Goal: Task Accomplishment & Management: Use online tool/utility

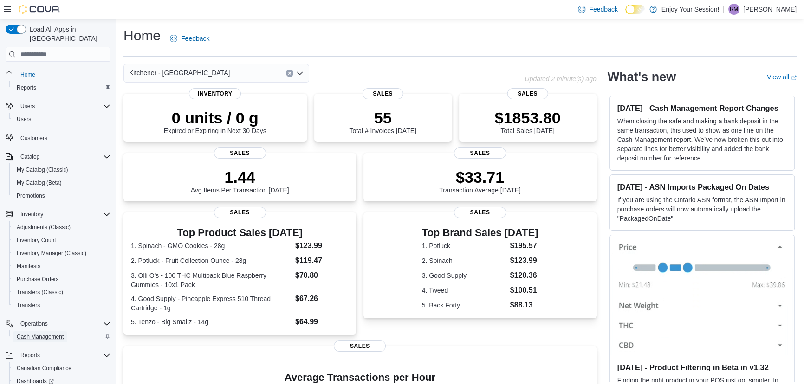
click at [35, 333] on span "Cash Management" at bounding box center [40, 336] width 47 height 7
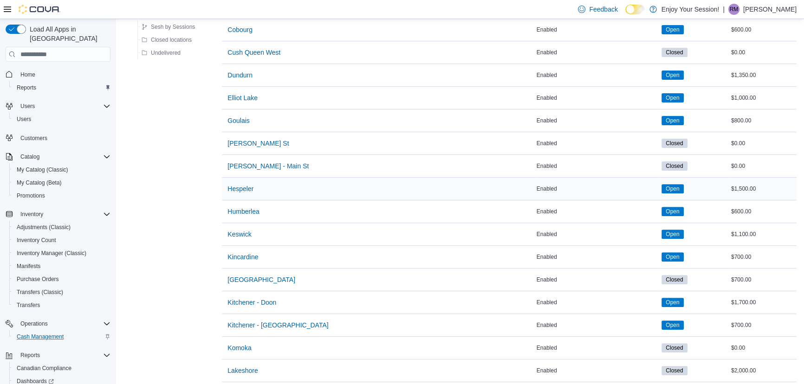
scroll to position [380, 0]
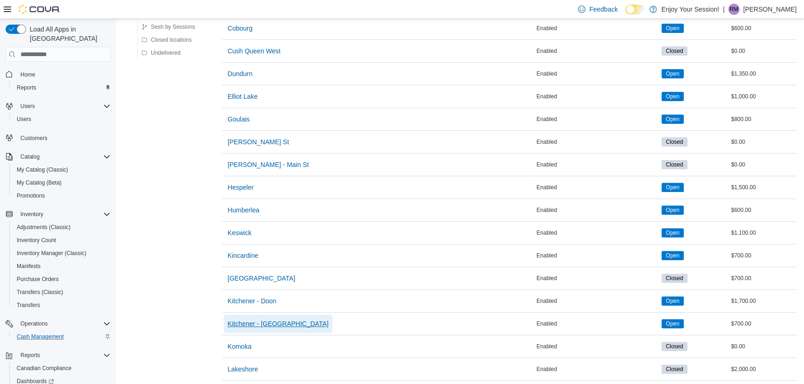
click at [254, 321] on span "Kitchener - [GEOGRAPHIC_DATA]" at bounding box center [277, 323] width 101 height 9
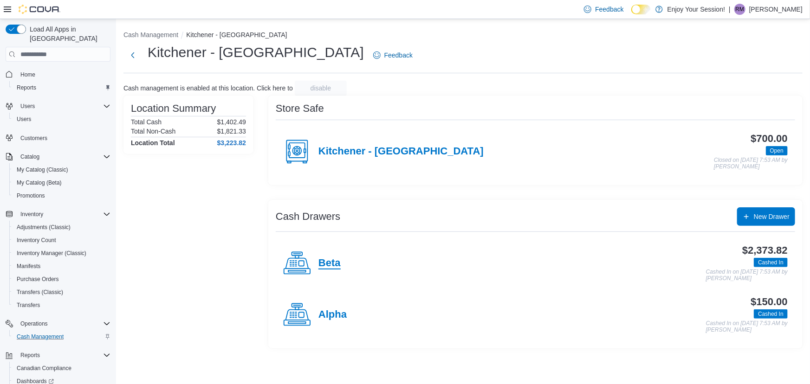
click at [325, 267] on h4 "Beta" at bounding box center [329, 264] width 22 height 12
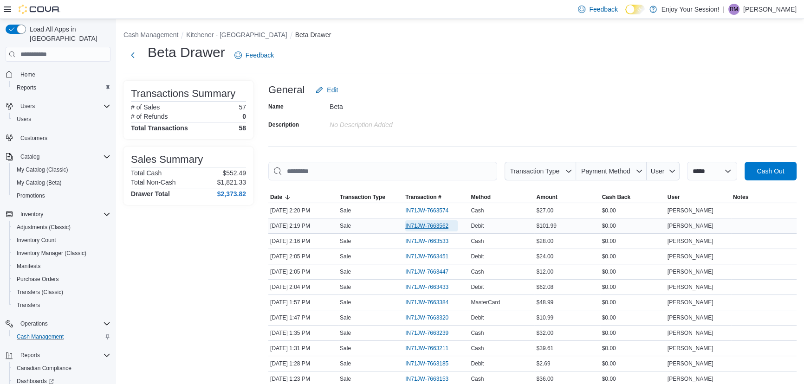
click at [423, 224] on span "IN71JW-7663562" at bounding box center [426, 225] width 43 height 7
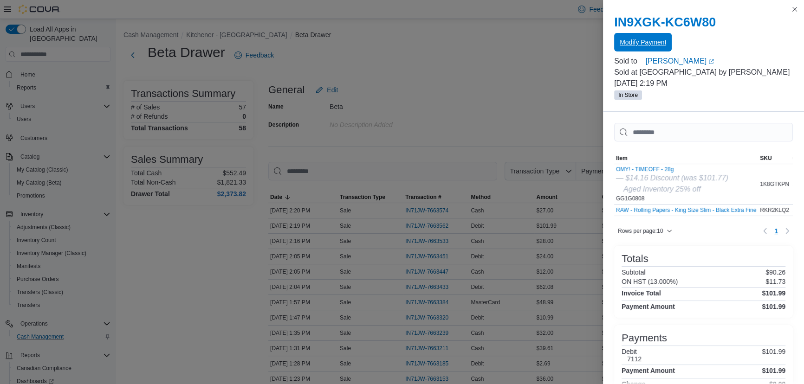
click at [641, 42] on span "Modify Payment" at bounding box center [643, 42] width 46 height 9
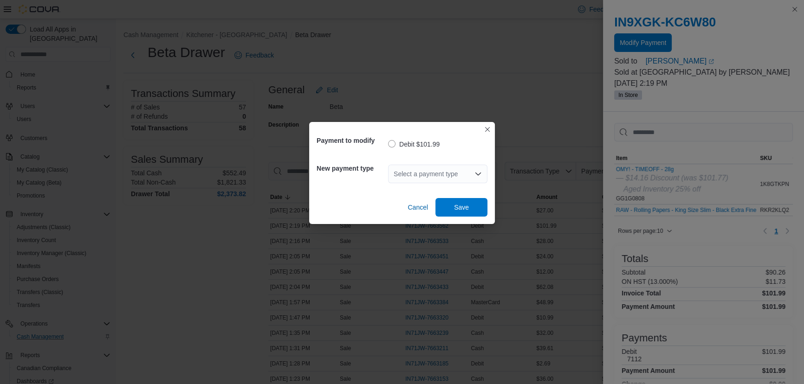
click at [435, 172] on div "Select a payment type" at bounding box center [437, 174] width 99 height 19
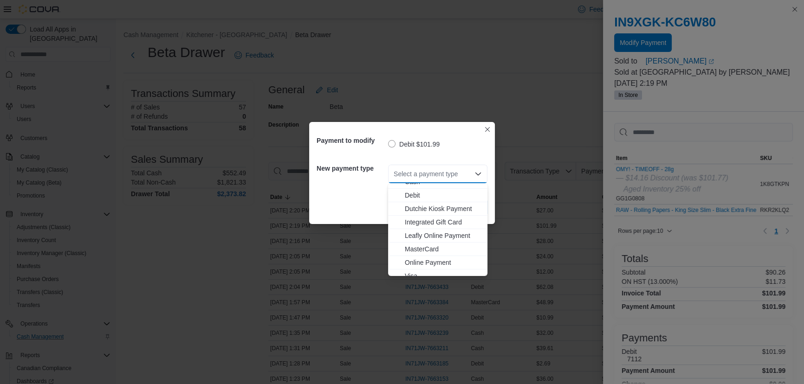
scroll to position [14, 0]
click at [407, 268] on span "Visa" at bounding box center [443, 269] width 77 height 9
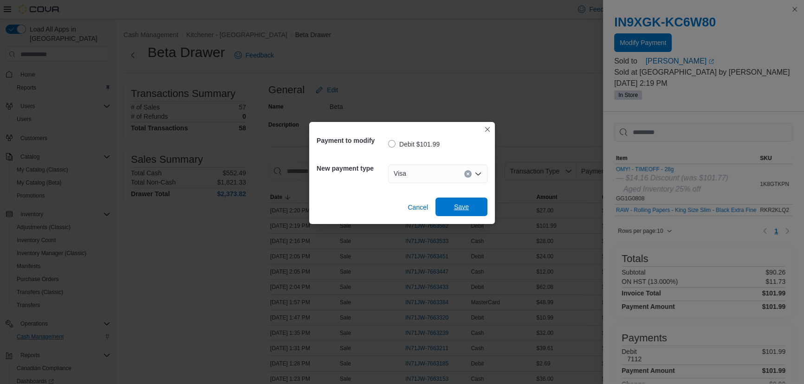
click at [450, 203] on span "Save" at bounding box center [461, 207] width 41 height 19
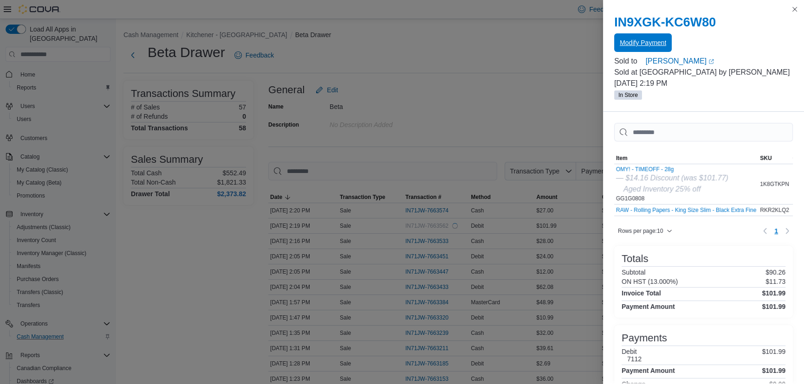
scroll to position [0, 0]
click at [797, 10] on button "Close this dialog" at bounding box center [794, 8] width 11 height 11
click at [790, 11] on button "Close this dialog" at bounding box center [794, 8] width 11 height 11
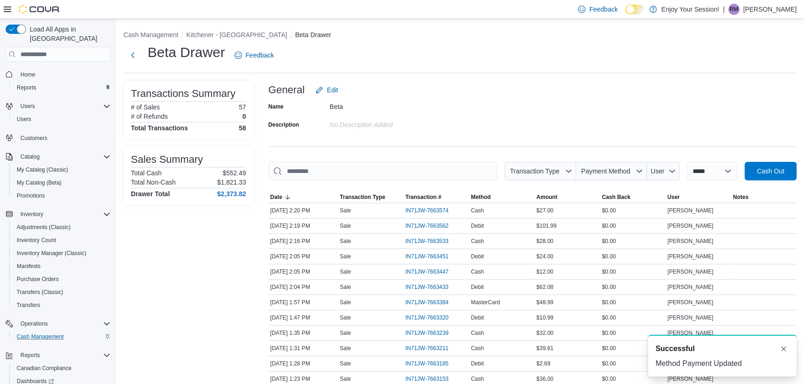
click at [14, 68] on span "Home" at bounding box center [58, 74] width 105 height 12
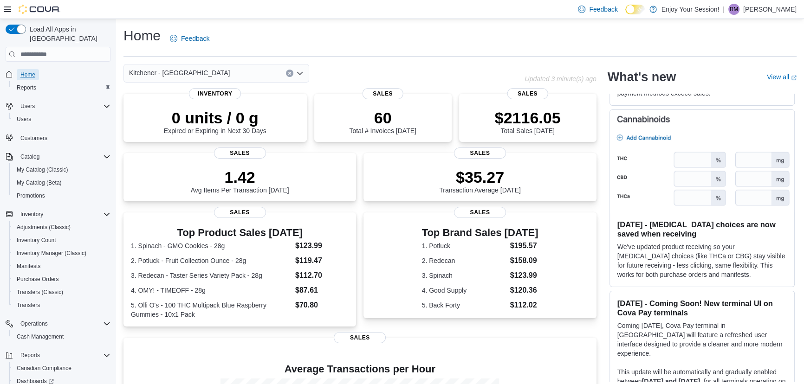
click at [20, 71] on span "Home" at bounding box center [27, 74] width 15 height 7
click at [34, 333] on span "Cash Management" at bounding box center [40, 336] width 47 height 7
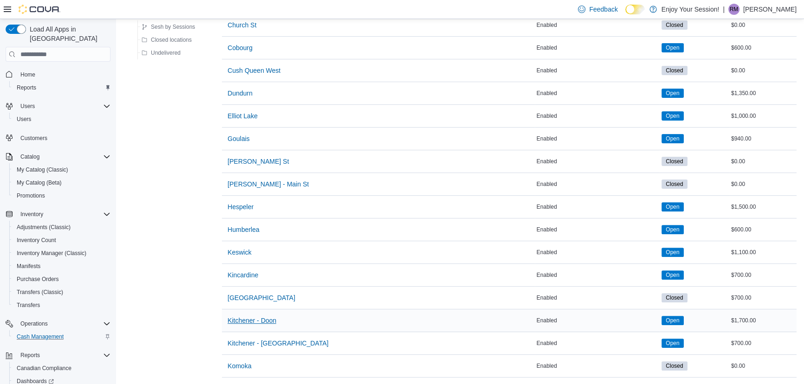
scroll to position [380, 0]
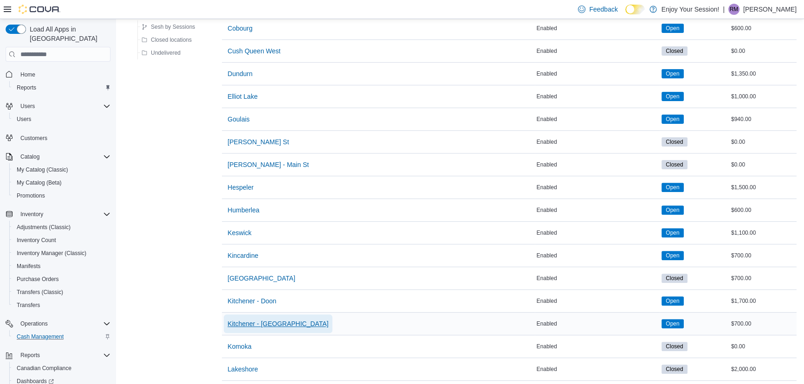
click at [266, 319] on span "Kitchener - [GEOGRAPHIC_DATA]" at bounding box center [277, 323] width 101 height 9
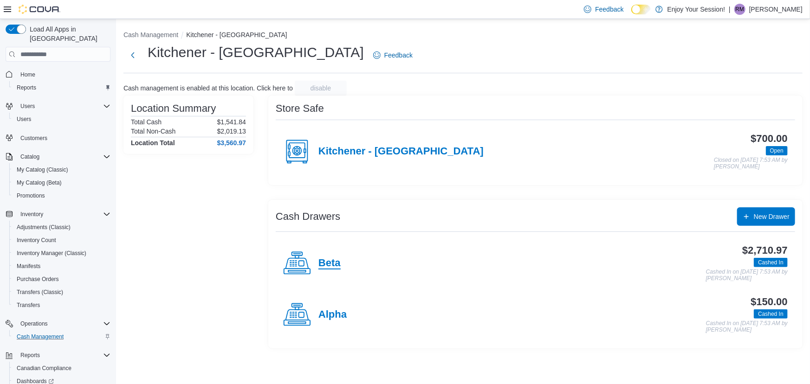
click at [334, 259] on h4 "Beta" at bounding box center [329, 264] width 22 height 12
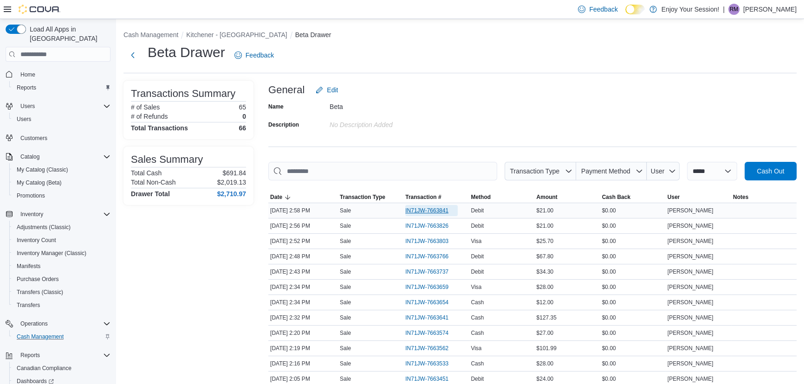
click at [420, 208] on span "IN71JW-7663841" at bounding box center [426, 210] width 43 height 7
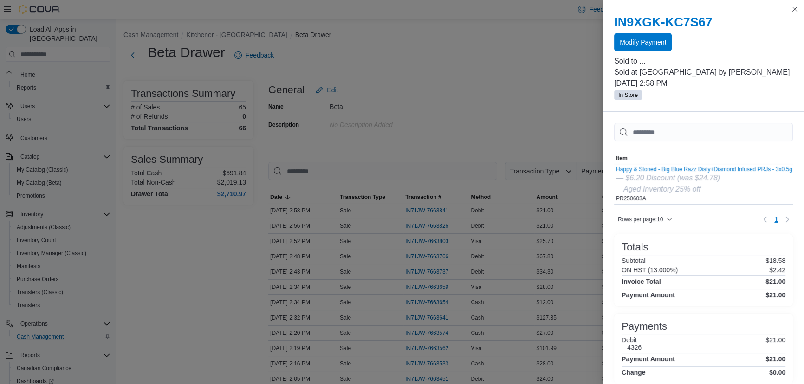
click at [641, 43] on span "Modify Payment" at bounding box center [643, 42] width 46 height 9
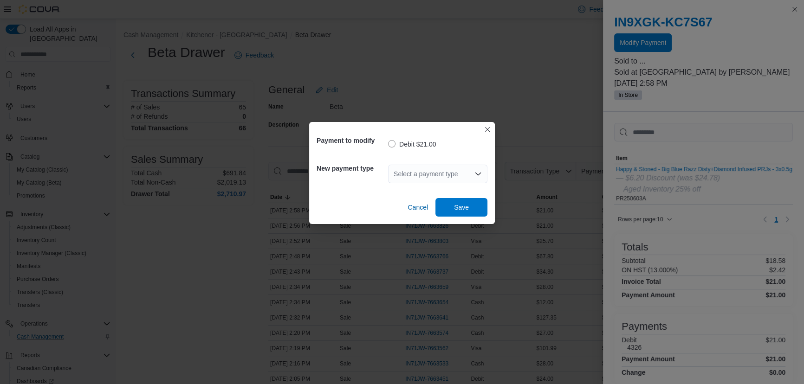
click at [405, 172] on div "Select a payment type" at bounding box center [437, 174] width 99 height 19
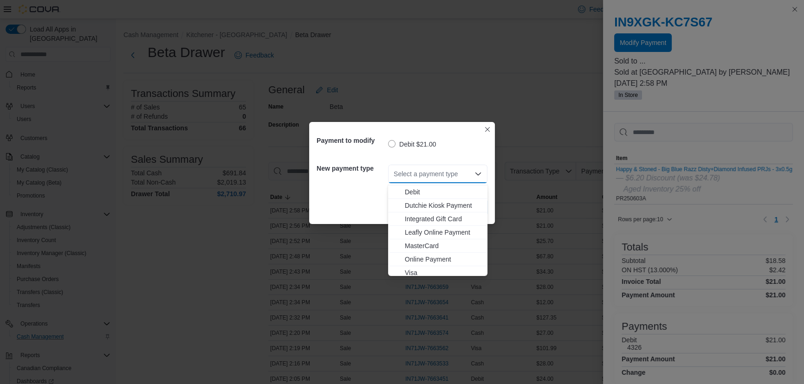
scroll to position [14, 0]
click at [413, 267] on span "Visa" at bounding box center [443, 269] width 77 height 9
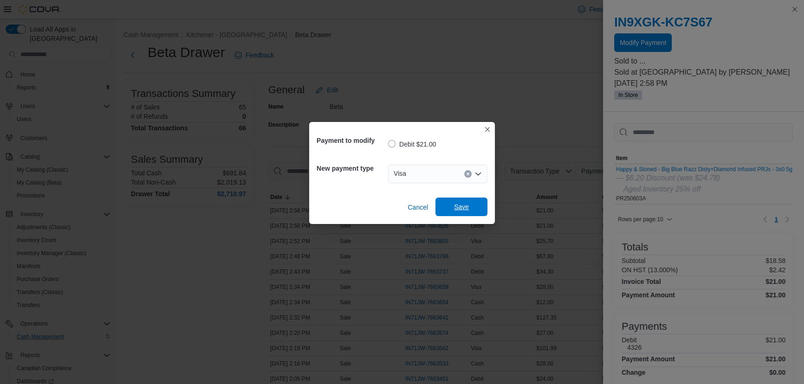
click at [461, 205] on span "Save" at bounding box center [461, 206] width 15 height 9
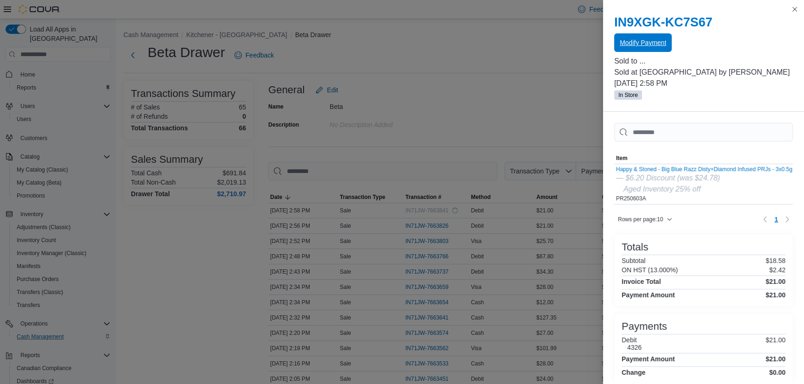
scroll to position [0, 0]
click at [795, 8] on button "Close this dialog" at bounding box center [794, 9] width 11 height 11
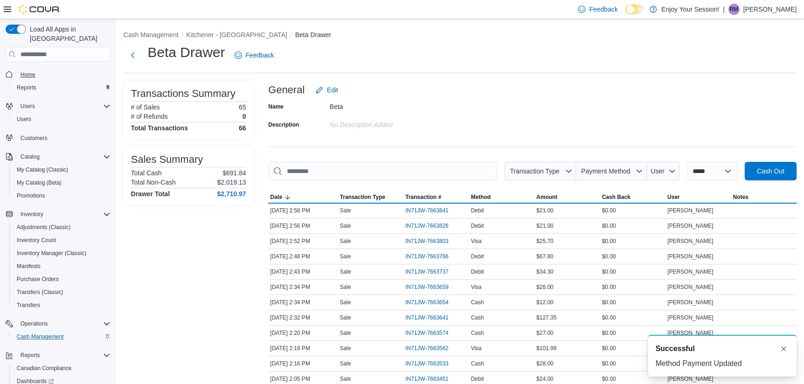
click at [34, 71] on span "Home" at bounding box center [27, 74] width 15 height 7
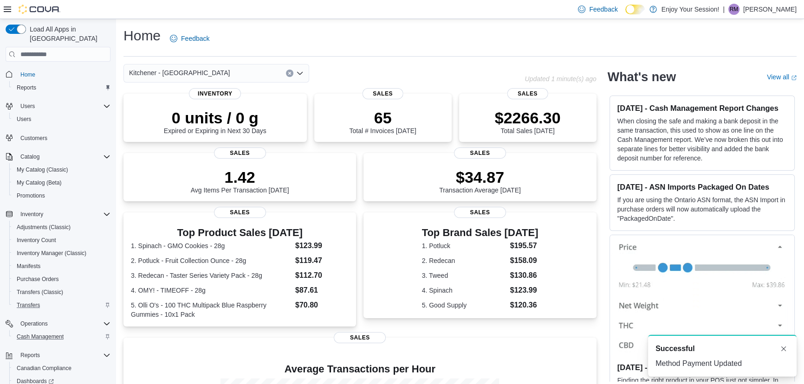
scroll to position [50, 0]
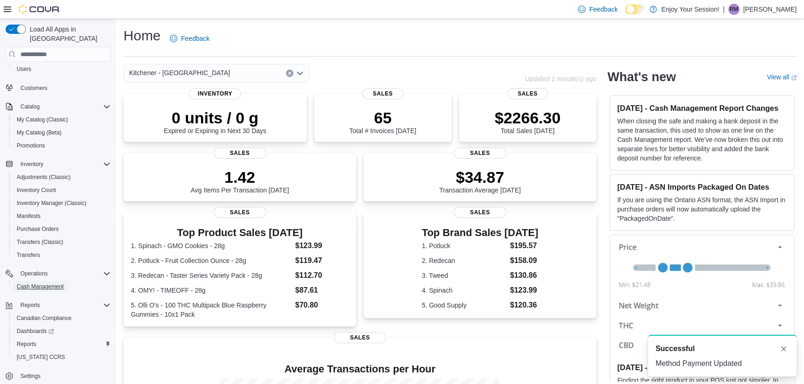
drag, startPoint x: 44, startPoint y: 276, endPoint x: 70, endPoint y: 13, distance: 263.5
click at [44, 283] on span "Cash Management" at bounding box center [40, 286] width 47 height 7
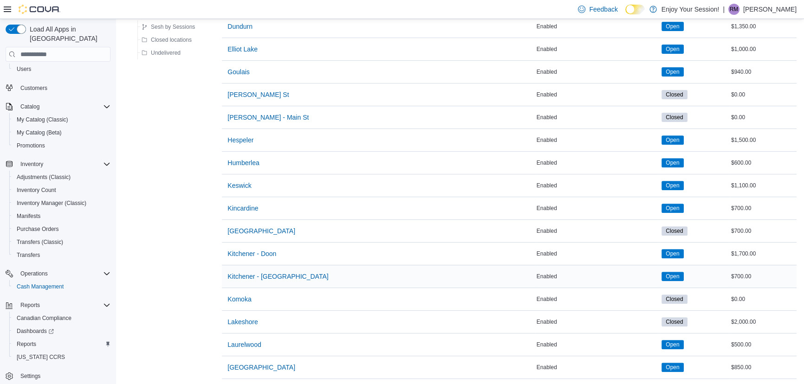
scroll to position [464, 0]
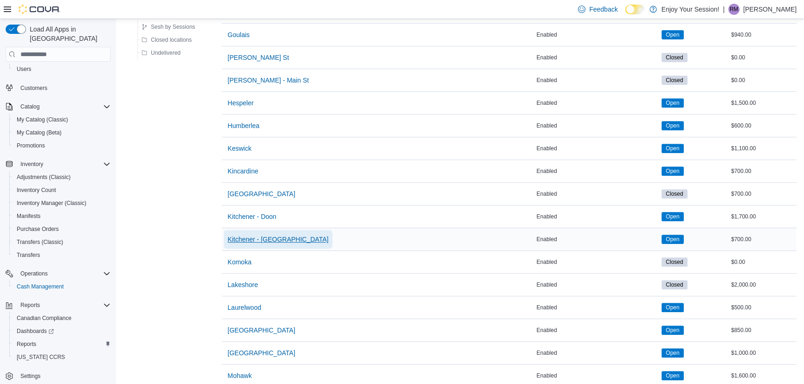
click at [277, 235] on span "Kitchener - [GEOGRAPHIC_DATA]" at bounding box center [277, 239] width 101 height 9
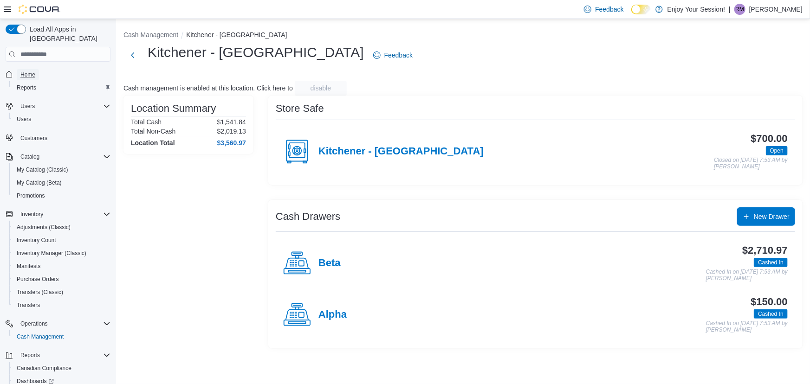
click at [32, 71] on span "Home" at bounding box center [27, 74] width 15 height 7
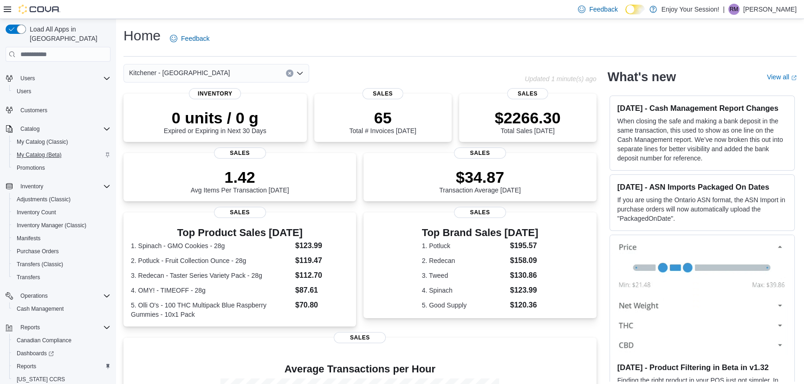
scroll to position [42, 0]
